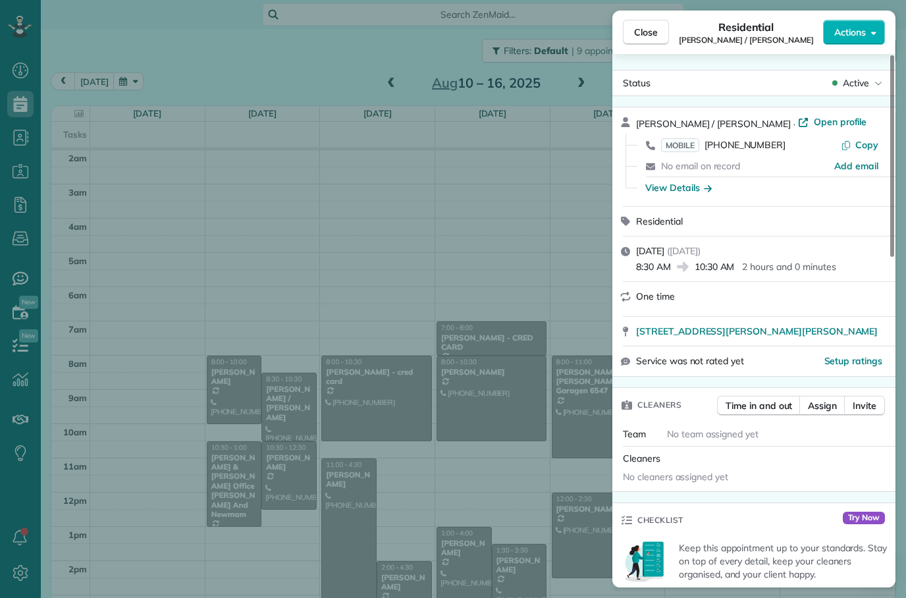
scroll to position [31, 0]
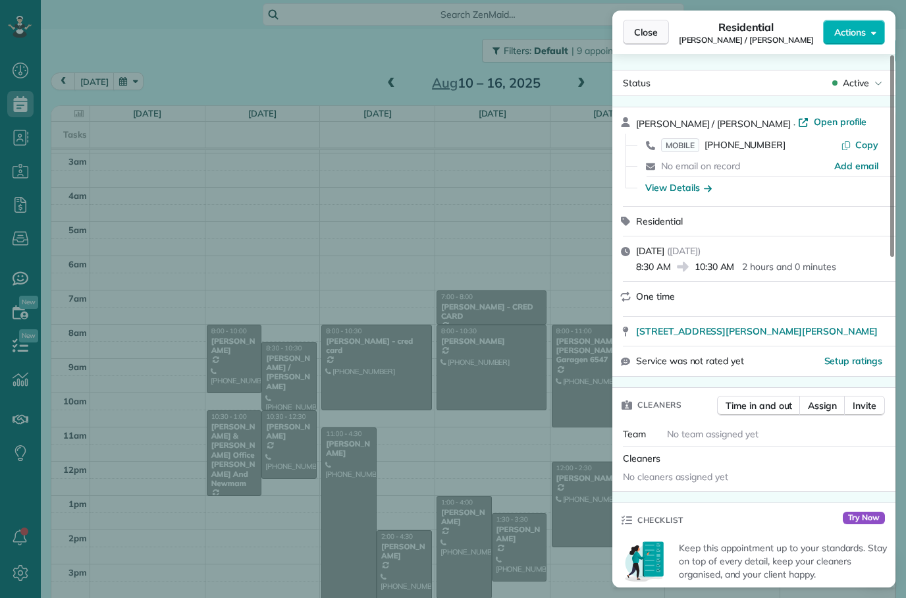
click at [641, 30] on span "Close" at bounding box center [646, 32] width 24 height 13
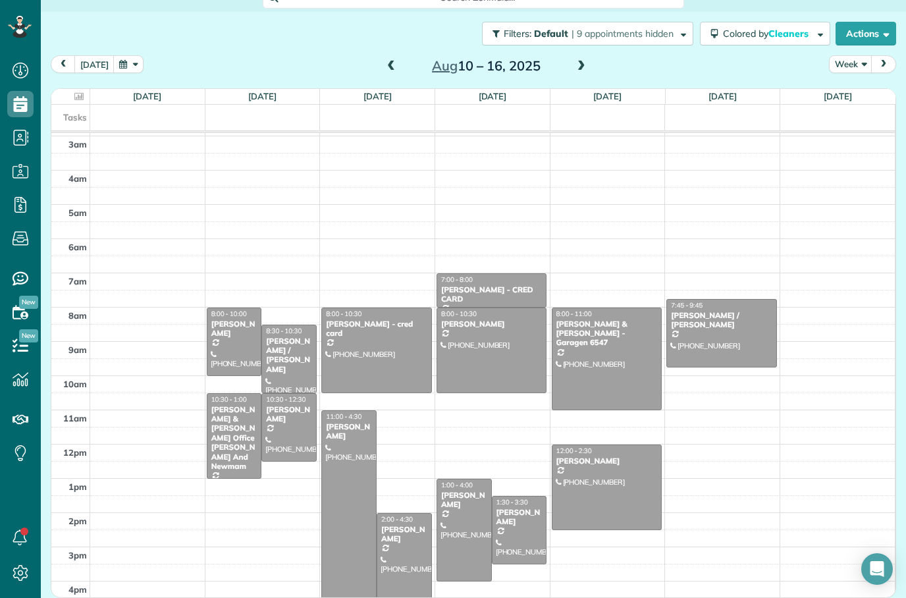
scroll to position [17, 0]
click at [415, 550] on div at bounding box center [404, 555] width 54 height 84
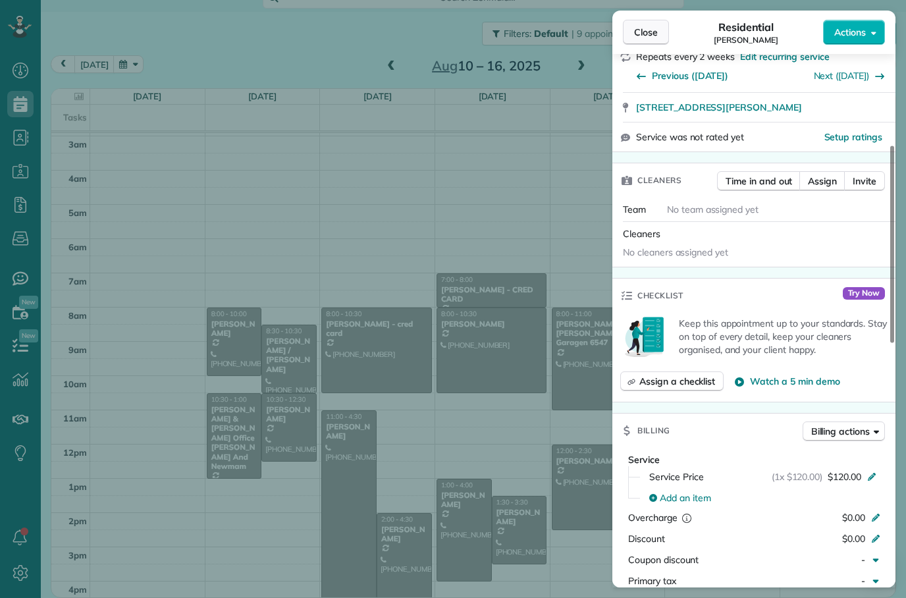
click at [652, 30] on span "Close" at bounding box center [646, 32] width 24 height 13
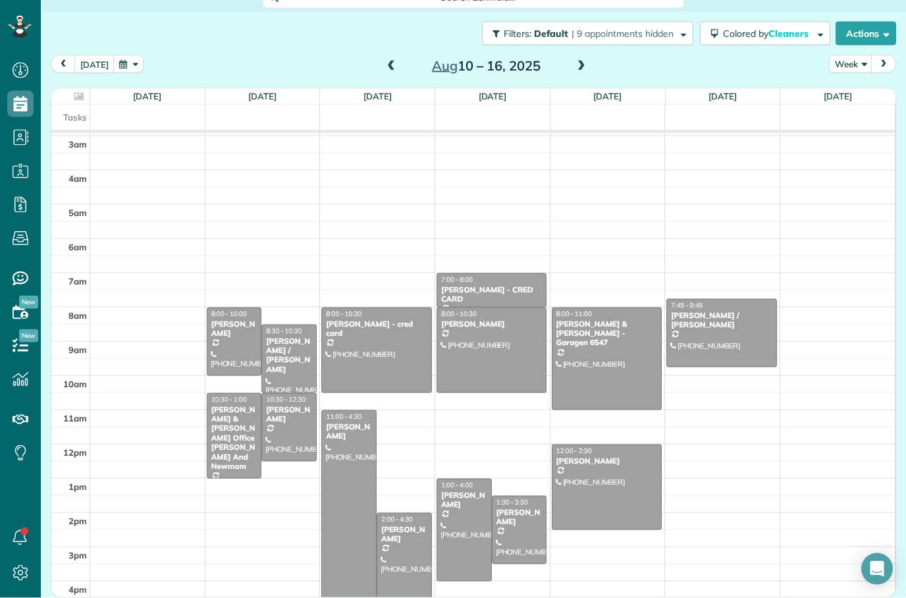
scroll to position [2, 0]
click at [713, 332] on div at bounding box center [721, 332] width 109 height 67
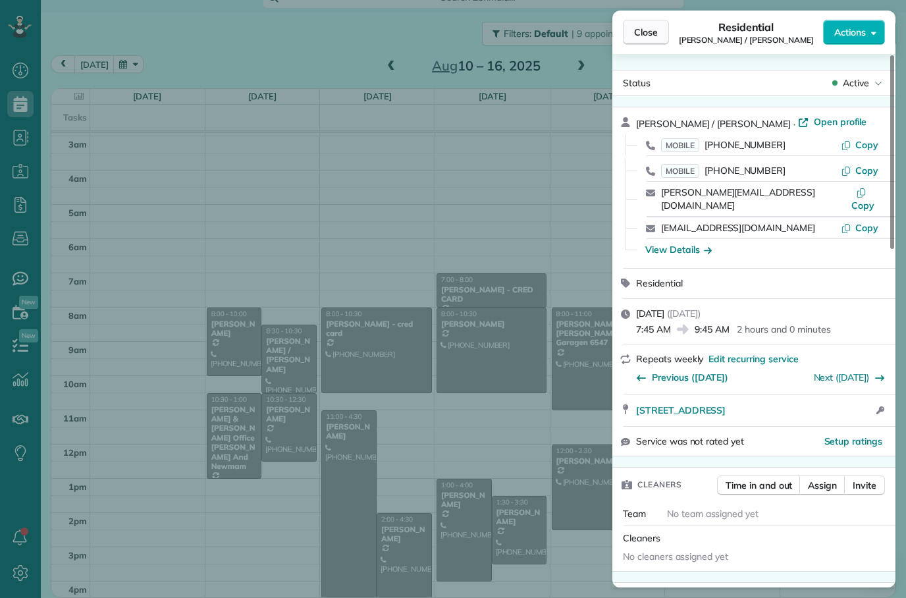
click at [648, 26] on span "Close" at bounding box center [646, 32] width 24 height 13
